Goal: Find specific page/section: Find specific page/section

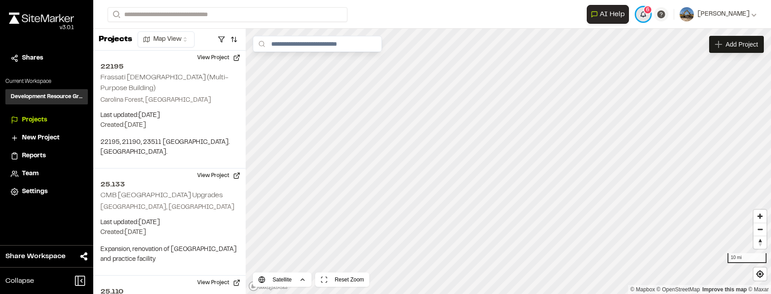
click at [402, 13] on button "6" at bounding box center [643, 14] width 14 height 14
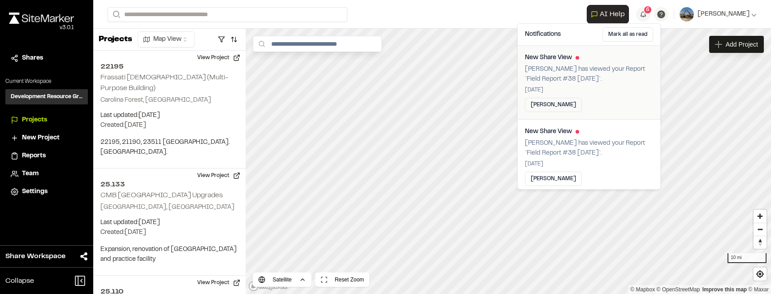
click at [402, 75] on p "[PERSON_NAME] has viewed your Report `Field Report #38 [DATE]`." at bounding box center [589, 75] width 128 height 20
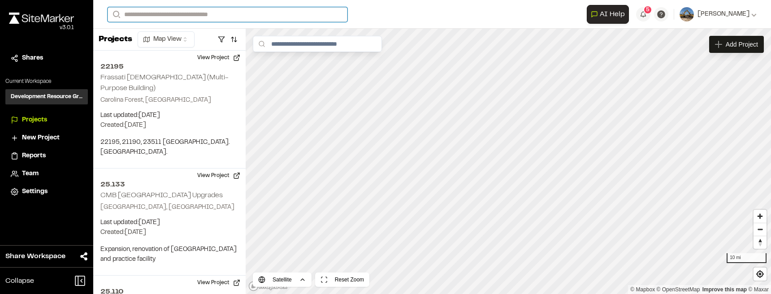
click at [187, 15] on input "Search" at bounding box center [228, 14] width 240 height 15
type input "****"
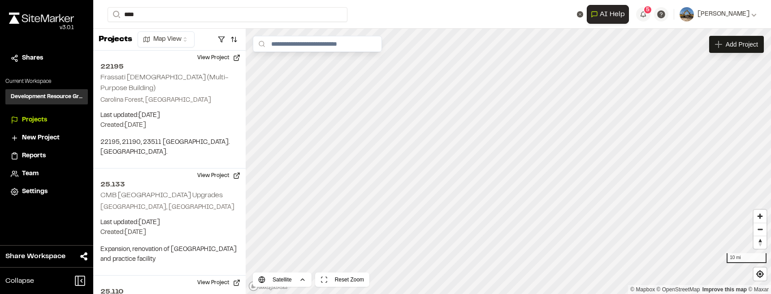
click at [191, 35] on p "25.133 CMB Pelicans Stadium Upgrades" at bounding box center [189, 35] width 153 height 11
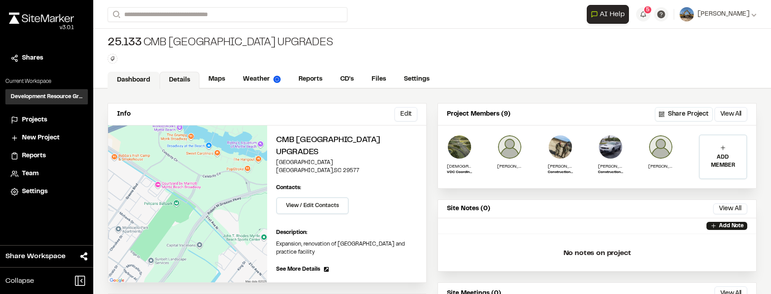
click at [127, 84] on link "Dashboard" at bounding box center [134, 80] width 52 height 17
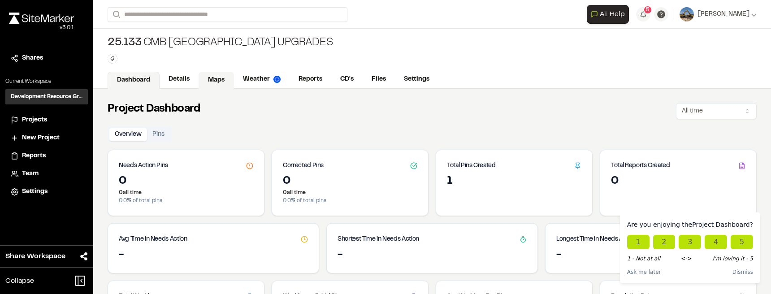
click at [213, 82] on link "Maps" at bounding box center [216, 80] width 35 height 17
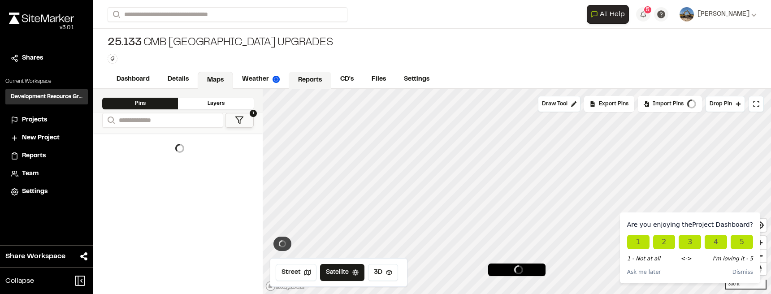
click at [297, 78] on link "Reports" at bounding box center [310, 80] width 43 height 17
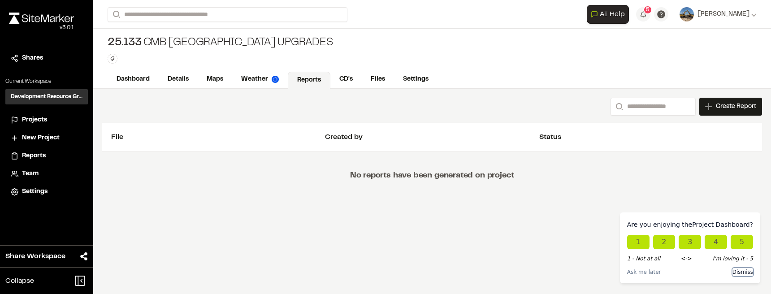
click at [739, 272] on button "Dismiss" at bounding box center [743, 272] width 21 height 8
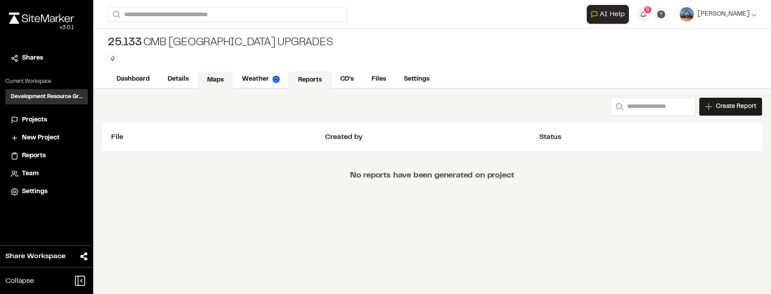
click at [219, 76] on link "Maps" at bounding box center [215, 80] width 35 height 17
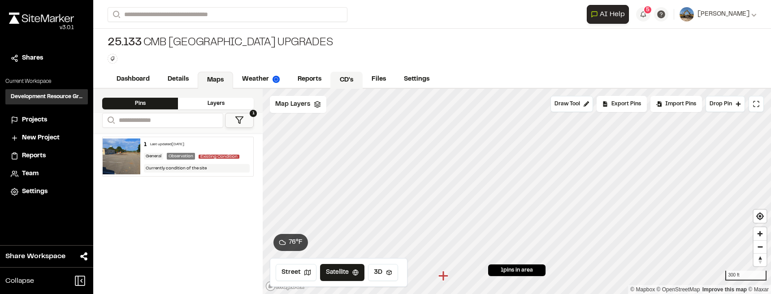
click at [352, 75] on link "CD's" at bounding box center [346, 80] width 32 height 17
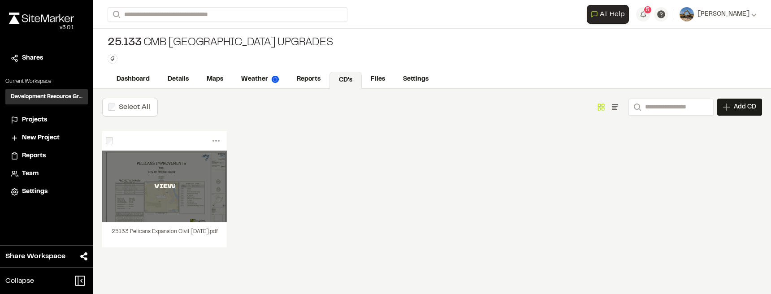
click at [188, 193] on div "VIEW" at bounding box center [164, 187] width 125 height 72
